Goal: Navigation & Orientation: Find specific page/section

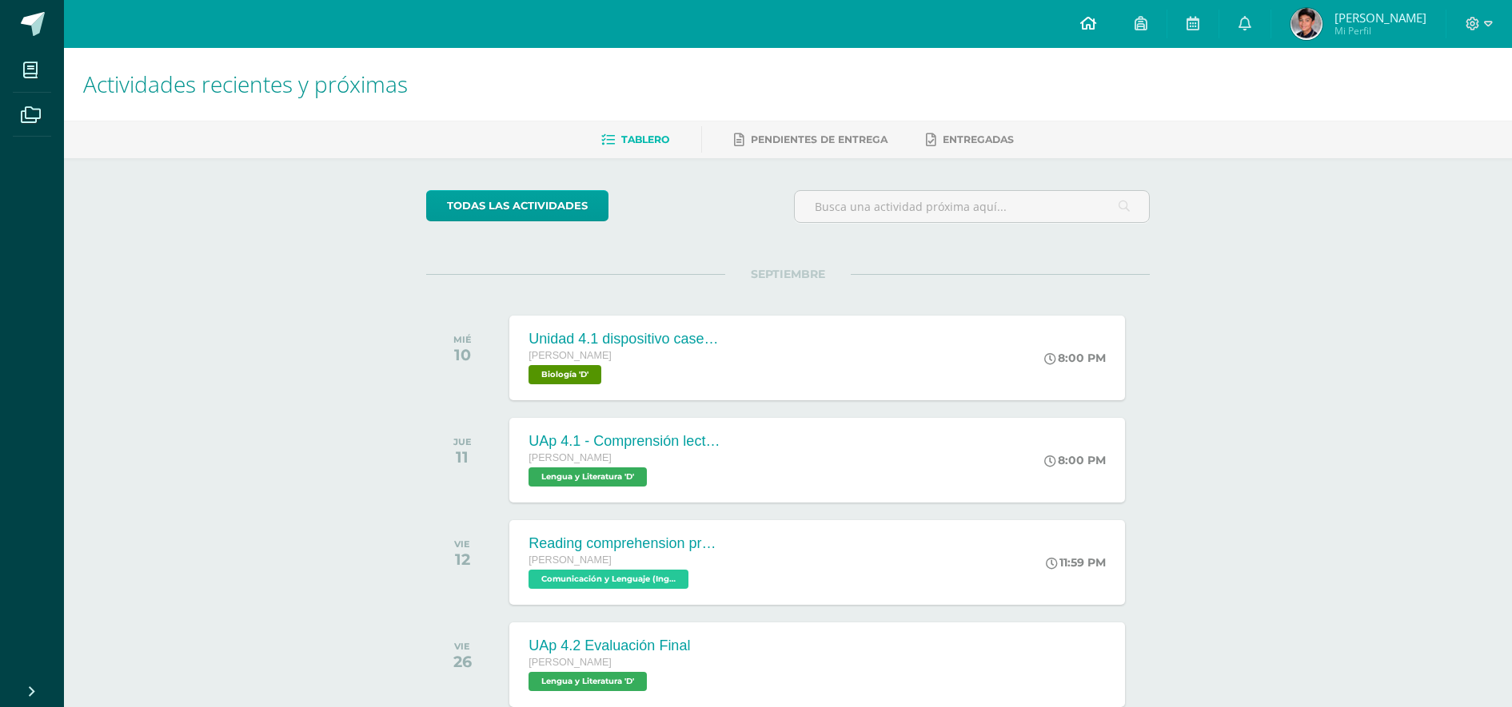
click at [1096, 22] on icon at bounding box center [1088, 23] width 16 height 14
click at [1349, 25] on span "Javier Andrés Mi Perfil" at bounding box center [1358, 24] width 142 height 32
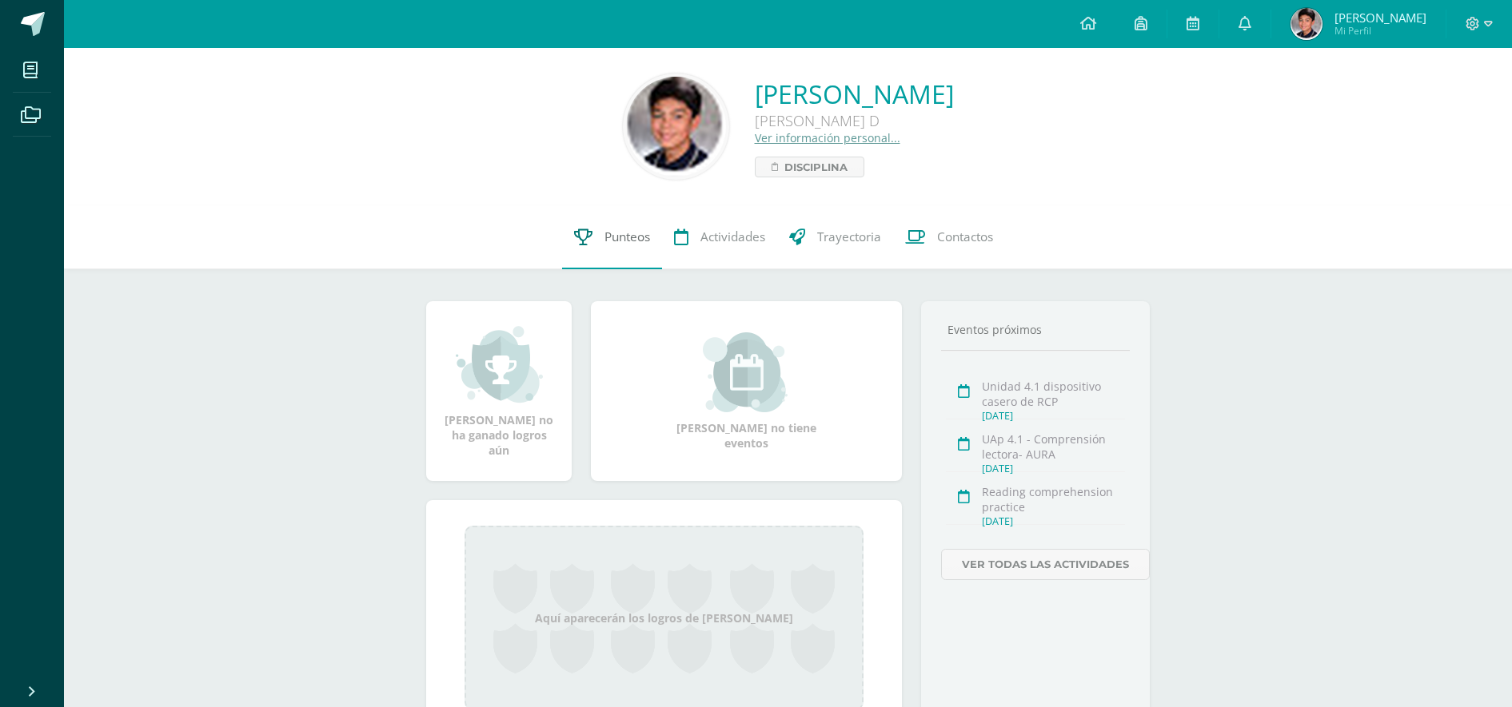
click at [612, 242] on span "Punteos" at bounding box center [627, 237] width 46 height 17
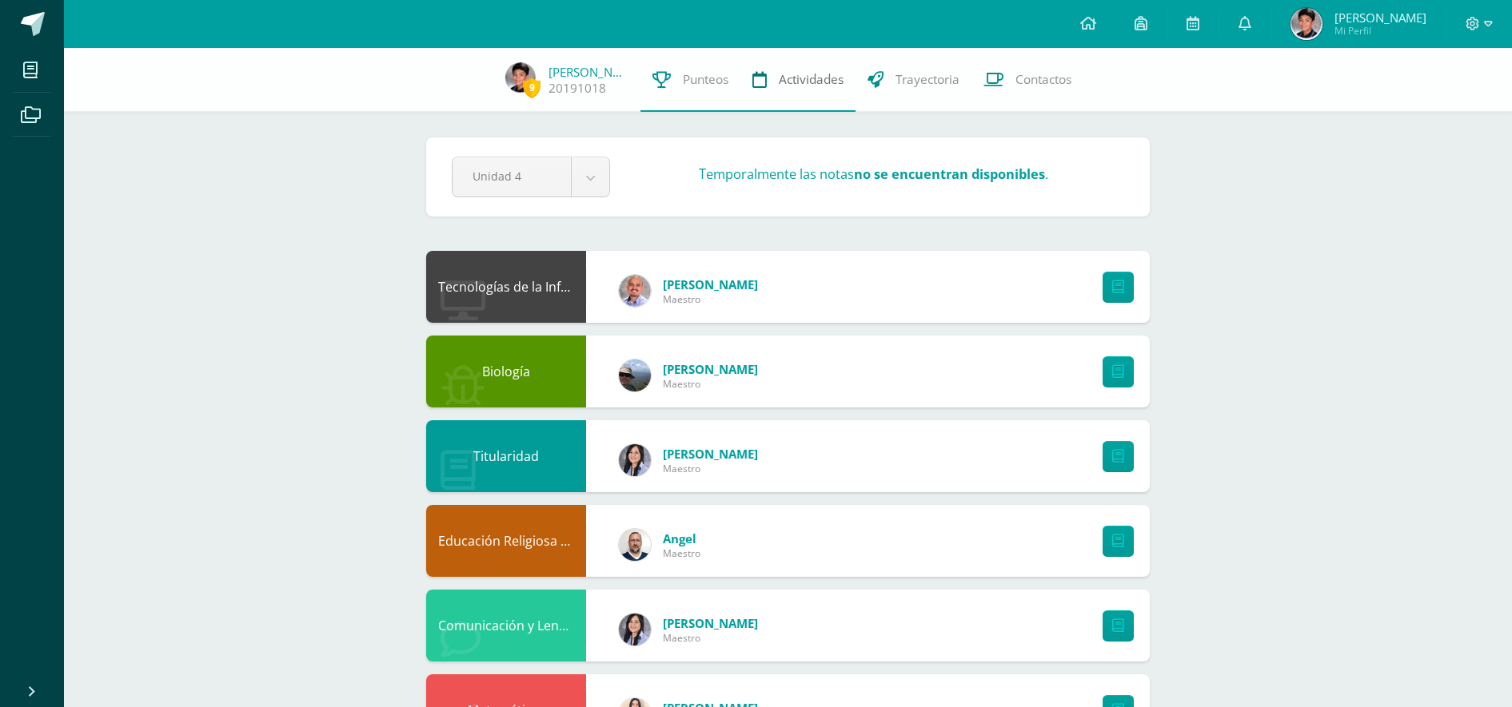
click at [769, 101] on link "Actividades" at bounding box center [797, 80] width 115 height 64
